Goal: Task Accomplishment & Management: Use online tool/utility

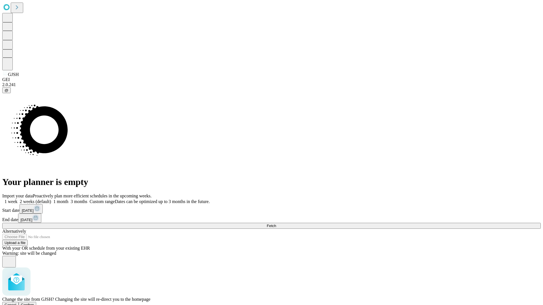
click at [34, 303] on span "Confirm" at bounding box center [27, 305] width 13 height 4
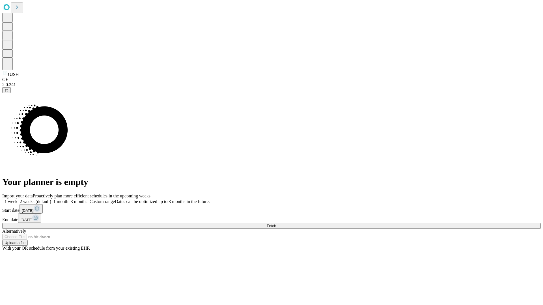
click at [68, 199] on label "1 month" at bounding box center [59, 201] width 17 height 5
click at [276, 224] on span "Fetch" at bounding box center [271, 226] width 9 height 4
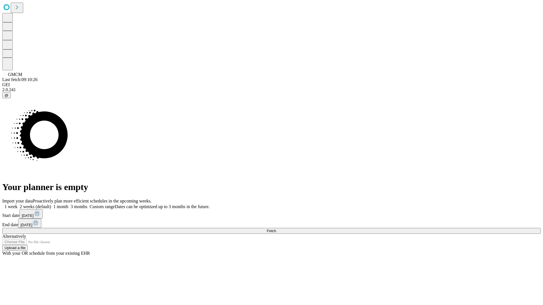
click at [68, 204] on label "1 month" at bounding box center [59, 206] width 17 height 5
click at [276, 229] on span "Fetch" at bounding box center [271, 231] width 9 height 4
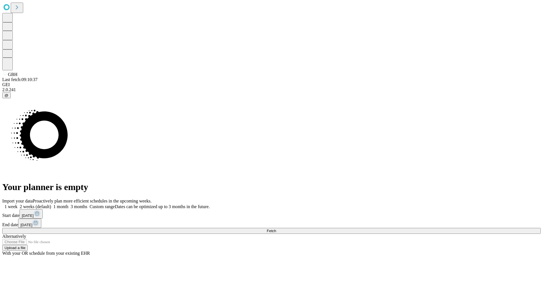
click at [68, 204] on label "1 month" at bounding box center [59, 206] width 17 height 5
click at [276, 229] on span "Fetch" at bounding box center [271, 231] width 9 height 4
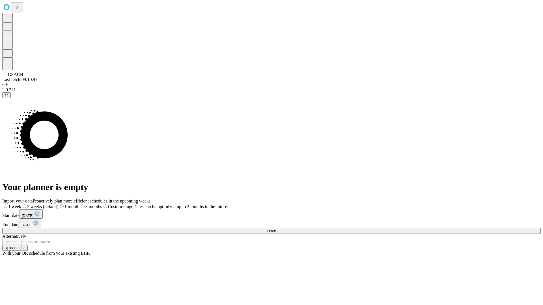
click at [79, 204] on label "1 month" at bounding box center [69, 206] width 21 height 5
click at [276, 229] on span "Fetch" at bounding box center [271, 231] width 9 height 4
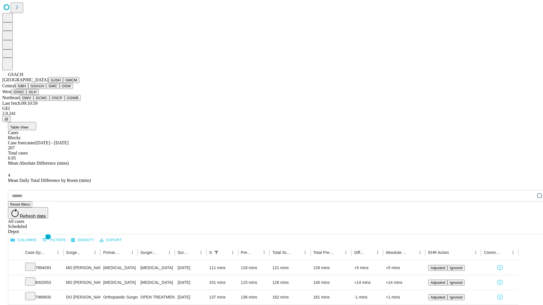
click at [46, 89] on button "GMC" at bounding box center [52, 86] width 13 height 6
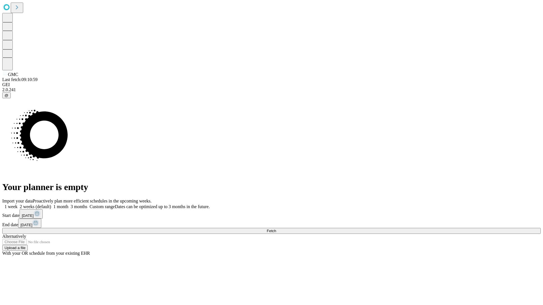
click at [68, 204] on label "1 month" at bounding box center [59, 206] width 17 height 5
click at [276, 229] on span "Fetch" at bounding box center [271, 231] width 9 height 4
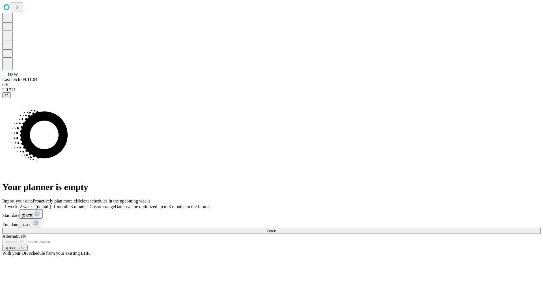
click at [68, 204] on label "1 month" at bounding box center [59, 206] width 17 height 5
click at [276, 229] on span "Fetch" at bounding box center [271, 231] width 9 height 4
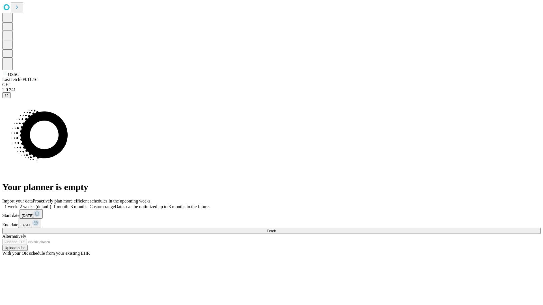
click at [68, 204] on label "1 month" at bounding box center [59, 206] width 17 height 5
click at [276, 229] on span "Fetch" at bounding box center [271, 231] width 9 height 4
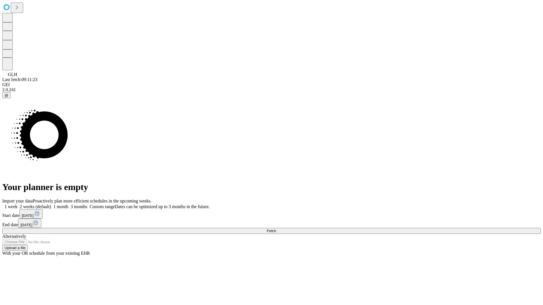
click at [68, 204] on label "1 month" at bounding box center [59, 206] width 17 height 5
click at [276, 229] on span "Fetch" at bounding box center [271, 231] width 9 height 4
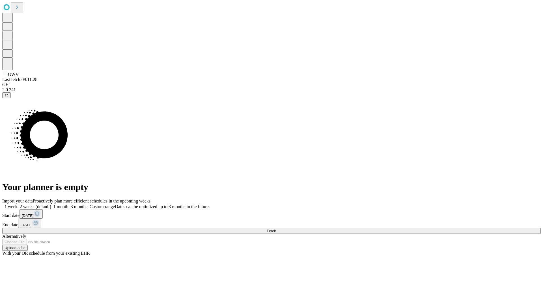
click at [68, 204] on label "1 month" at bounding box center [59, 206] width 17 height 5
click at [276, 229] on span "Fetch" at bounding box center [271, 231] width 9 height 4
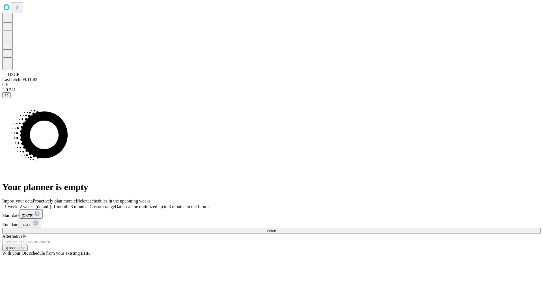
click at [68, 204] on label "1 month" at bounding box center [59, 206] width 17 height 5
click at [276, 229] on span "Fetch" at bounding box center [271, 231] width 9 height 4
